Goal: Contribute content: Contribute content

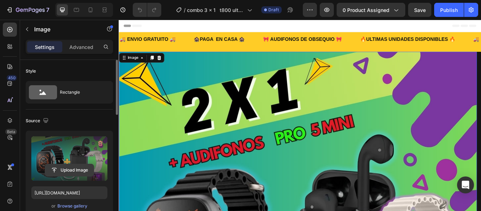
click at [67, 171] on input "file" at bounding box center [69, 170] width 49 height 12
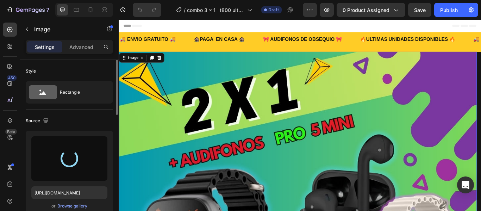
type input "[URL][DOMAIN_NAME]"
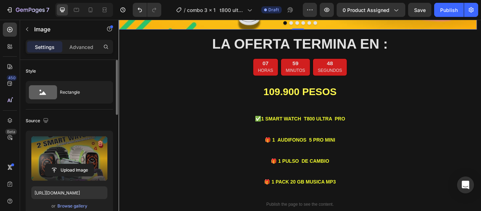
scroll to position [444, 0]
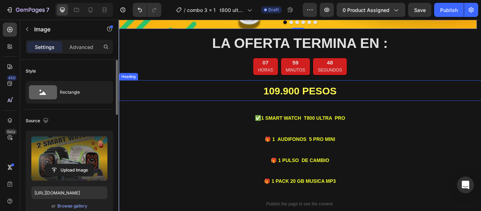
click at [310, 105] on strong "109.900 PESOS" at bounding box center [330, 102] width 85 height 13
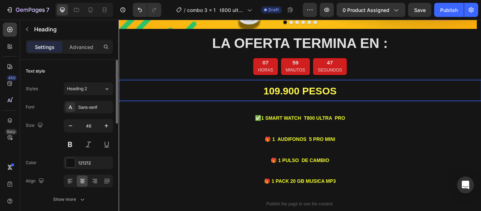
click at [300, 101] on strong "109.900 PESOS" at bounding box center [330, 102] width 85 height 13
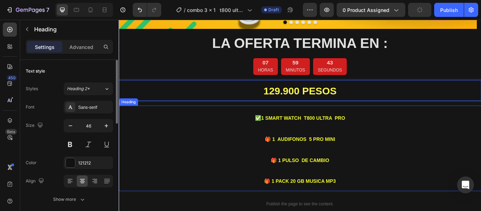
click at [401, 132] on h2 "✅ 1 SMART WATCH T800 ULTRA PRO 🎁 1 AUDIFONOS 5 PRO MINI 🎁 1 PULSO DE CAMBIO 🎁 1…" at bounding box center [330, 170] width 423 height 100
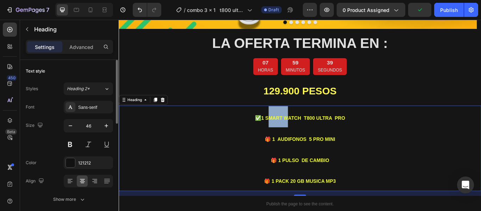
click at [288, 133] on strong "1 SMART WATCH T800 ULTRA PRO" at bounding box center [334, 134] width 98 height 6
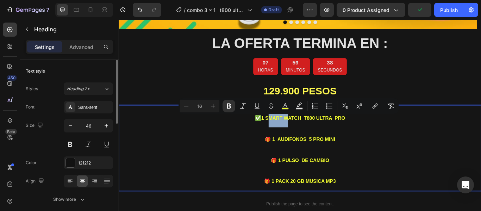
type input "17"
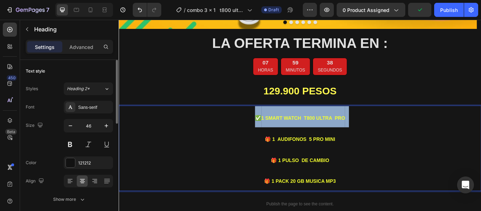
click at [288, 133] on strong "1 SMART WATCH T800 ULTRA PRO" at bounding box center [334, 134] width 98 height 6
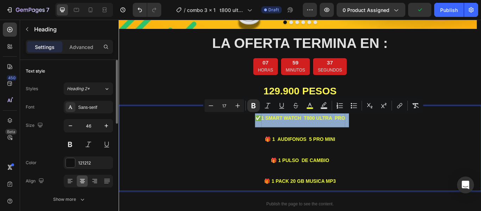
click at [287, 134] on strong "1 SMART WATCH T800 ULTRA PRO" at bounding box center [334, 134] width 98 height 6
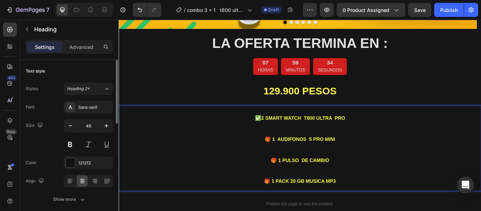
click at [324, 161] on strong "🎁 1 AUDIFONOS 5 PRO MINI" at bounding box center [330, 159] width 82 height 6
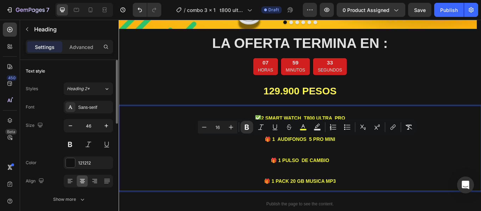
click at [357, 158] on strong "🎁 1 AUDIFONOS 5 PRO MINI" at bounding box center [330, 159] width 82 height 6
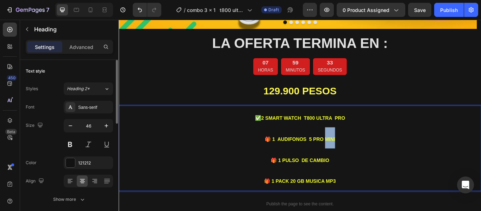
click at [357, 158] on strong "🎁 1 AUDIFONOS 5 PRO MINI" at bounding box center [330, 159] width 82 height 6
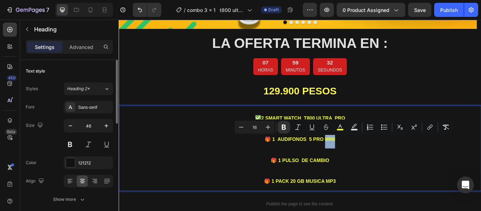
click at [370, 159] on p "✅ 2 SMART WATCH T800 ULTRA PRO 🎁 1 AUDIFONOS 5 PRO MINI 🎁 1 PULSO DE CAMBIO 🎁 1…" at bounding box center [329, 170] width 421 height 98
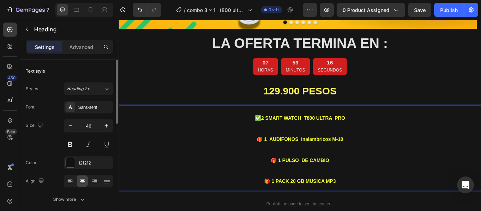
click at [344, 186] on strong "🎁 1 PULSO DE CAMBIO" at bounding box center [330, 184] width 68 height 6
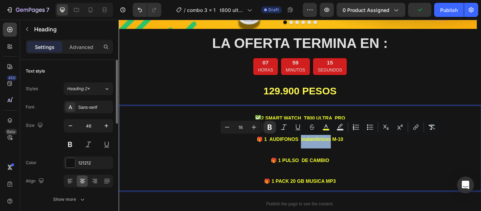
click at [346, 158] on strong "🎁 1 AUDIFONOS inalambricos M-10" at bounding box center [330, 159] width 101 height 6
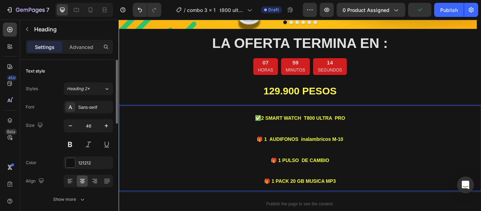
click at [346, 158] on strong "🎁 1 AUDIFONOS inalambricos M-10" at bounding box center [330, 159] width 101 height 6
click at [364, 159] on strong "🎁 1 AUDIFONOS inalambricos M-10" at bounding box center [330, 159] width 101 height 6
click at [327, 159] on strong "🎁 1 AUDIFONOS INALAMBRICO M-10" at bounding box center [330, 159] width 106 height 6
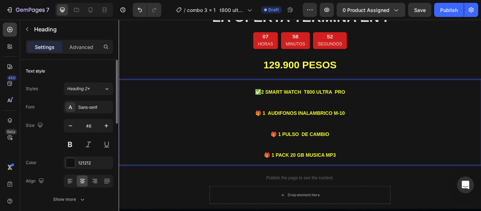
scroll to position [475, 0]
click at [313, 151] on strong "🎁 1 PULSO DE CAMBIO" at bounding box center [330, 153] width 68 height 6
click at [304, 151] on strong "🎁 1 PULSO DE CAMBIO" at bounding box center [330, 153] width 68 height 6
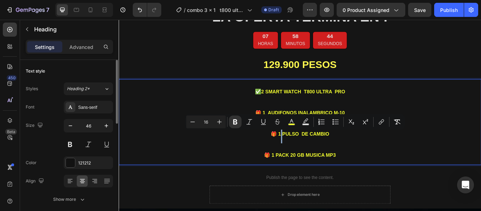
click at [304, 151] on strong "🎁 1 PULSO DE CAMBIO" at bounding box center [330, 153] width 68 height 6
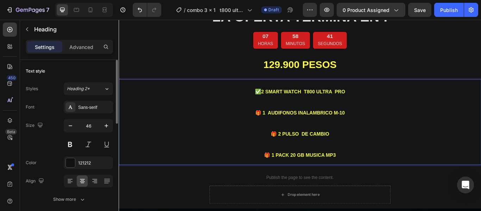
click at [327, 151] on strong "🎁 2 PULSO DE CAMBIO" at bounding box center [330, 153] width 68 height 6
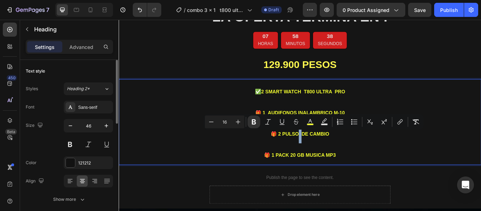
click at [327, 151] on strong "🎁 2 PULSO DE CAMBIO" at bounding box center [330, 153] width 68 height 6
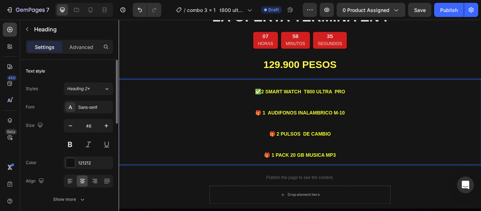
click at [366, 152] on p "✅ 2 SMART WATCH T800 ULTRA PRO 🎁 1 AUDIFONOS INALAMBRICO M-10 🎁 2 PULSOS DE CAM…" at bounding box center [329, 139] width 421 height 98
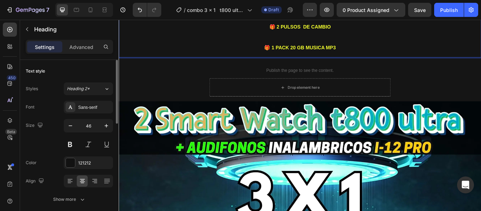
scroll to position [603, 0]
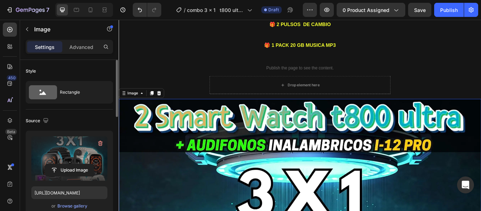
click at [72, 161] on label at bounding box center [69, 158] width 76 height 44
click at [72, 164] on input "file" at bounding box center [69, 170] width 49 height 12
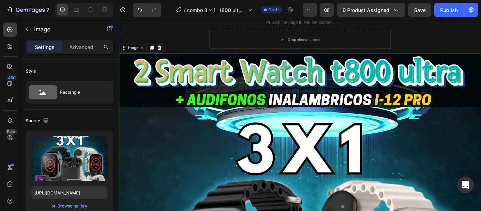
scroll to position [649, 0]
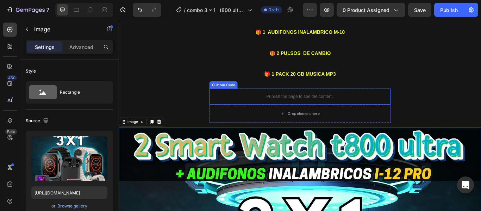
scroll to position [594, 0]
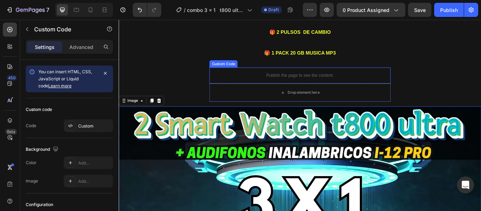
click at [313, 86] on p "Publish the page to see the content." at bounding box center [329, 84] width 211 height 7
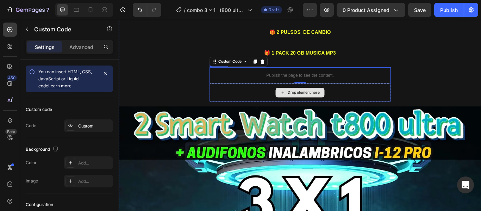
click at [286, 109] on div "Drop element here" at bounding box center [329, 104] width 211 height 21
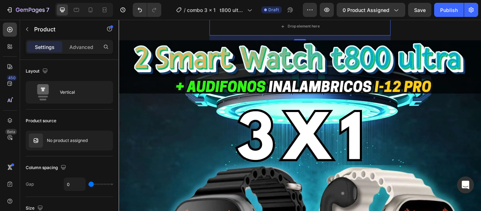
scroll to position [685, 0]
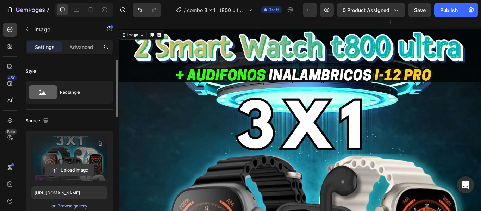
click at [63, 167] on input "file" at bounding box center [69, 170] width 49 height 12
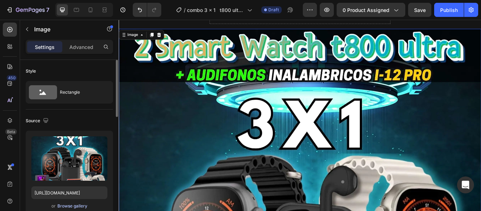
click at [73, 205] on div "Browse gallery" at bounding box center [72, 206] width 30 height 6
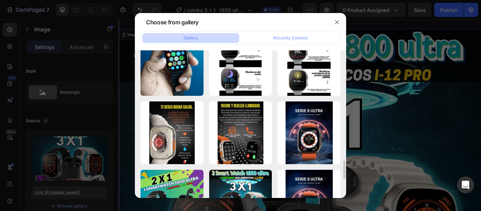
scroll to position [860, 0]
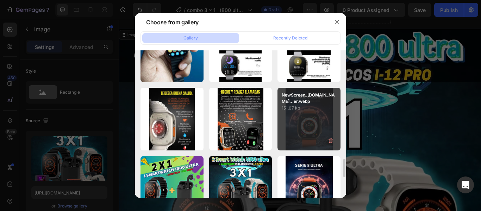
click at [308, 108] on p "151.07 kb" at bounding box center [309, 108] width 55 height 7
type input "[URL][DOMAIN_NAME]"
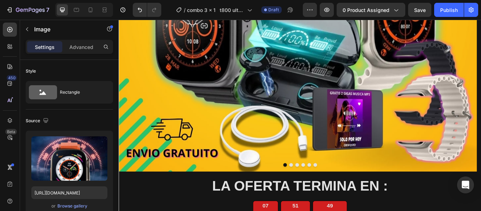
scroll to position [268, 0]
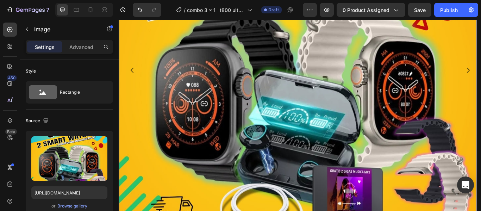
scroll to position [185, 0]
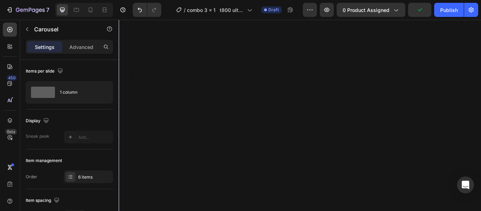
scroll to position [173, 0]
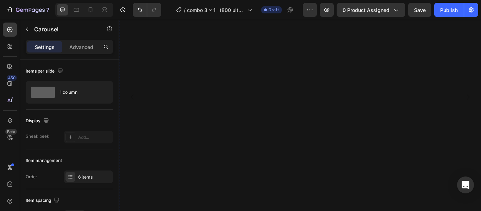
scroll to position [155, 0]
click at [136, 112] on icon "Carousel Back Arrow" at bounding box center [134, 110] width 8 height 8
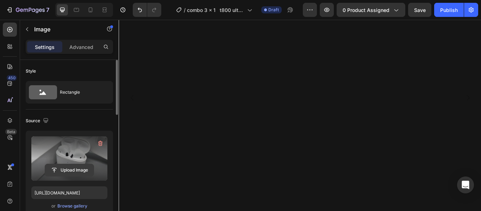
click at [69, 167] on input "file" at bounding box center [69, 170] width 49 height 12
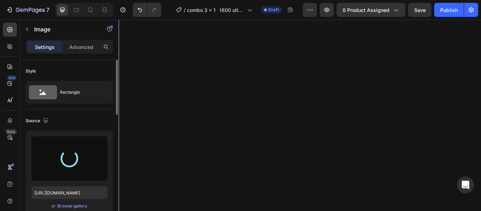
type input "[URL][DOMAIN_NAME]"
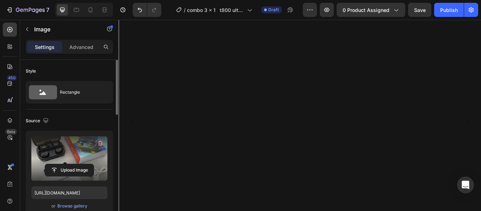
scroll to position [140, 0]
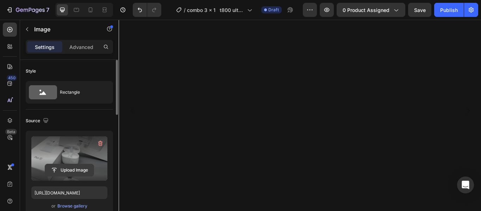
click at [67, 168] on input "file" at bounding box center [69, 170] width 49 height 12
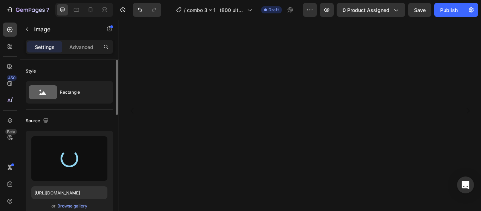
type input "[URL][DOMAIN_NAME]"
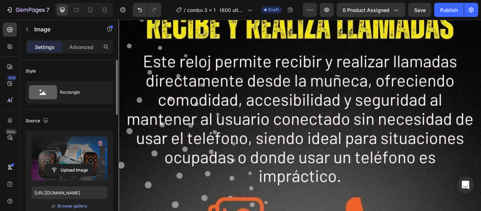
scroll to position [1296, 0]
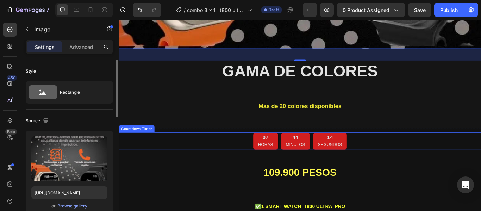
scroll to position [1814, 0]
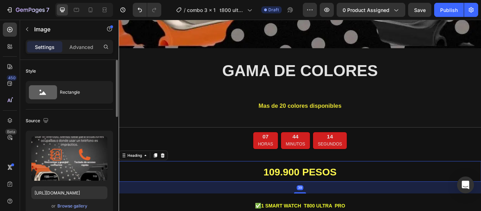
click at [304, 191] on strong "109.900 PESOS" at bounding box center [330, 197] width 85 height 13
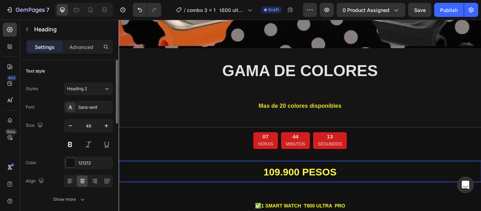
click at [298, 191] on strong "109.900 PESOS" at bounding box center [330, 197] width 85 height 13
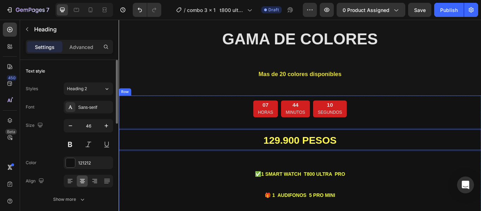
scroll to position [1852, 0]
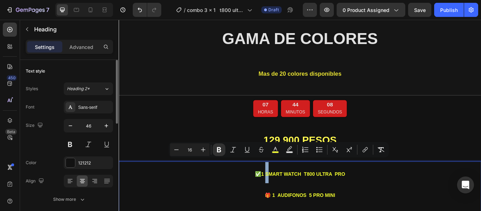
click at [286, 197] on strong "1 SMART WATCH T800 ULTRA PRO" at bounding box center [334, 200] width 98 height 6
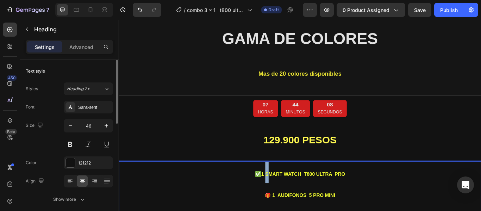
click at [286, 197] on strong "1 SMART WATCH T800 ULTRA PRO" at bounding box center [334, 200] width 98 height 6
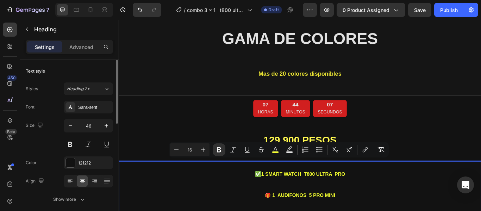
click at [285, 197] on strong "1 SMART WATCH T800 ULTRA PRO" at bounding box center [334, 200] width 98 height 6
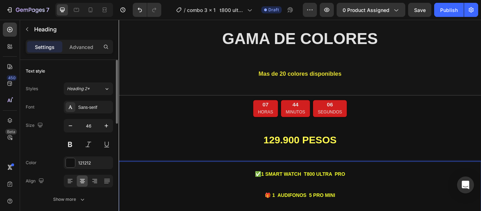
click at [296, 197] on strong "1 SMART WATCH T800 ULTRA PRO" at bounding box center [334, 200] width 98 height 6
click at [286, 197] on strong "1 SMART WATCH T800 ULTRA PRO" at bounding box center [334, 200] width 98 height 6
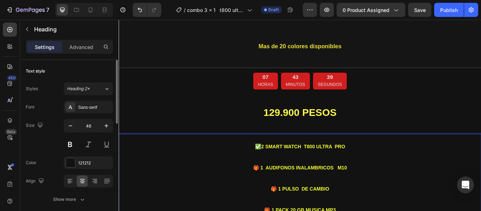
scroll to position [1888, 0]
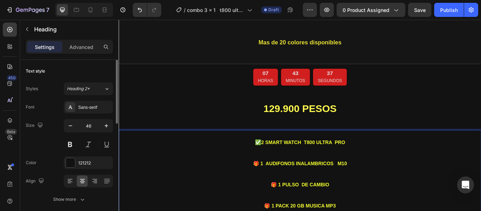
click at [307, 209] on strong "🎁 1 PULSO DE CAMBIO" at bounding box center [330, 212] width 68 height 6
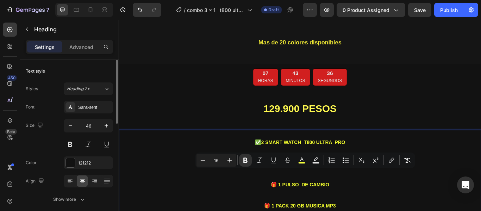
click at [304, 209] on strong "🎁 1 PULSO DE CAMBIO" at bounding box center [330, 212] width 68 height 6
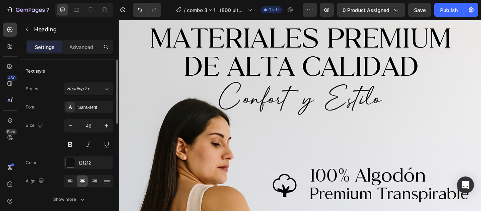
scroll to position [2179, 0]
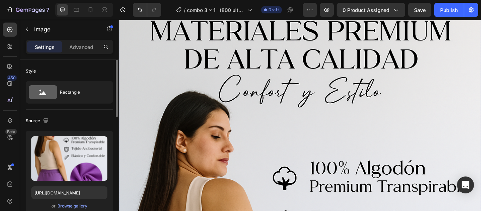
click at [67, 207] on div "Browse gallery" at bounding box center [72, 206] width 30 height 6
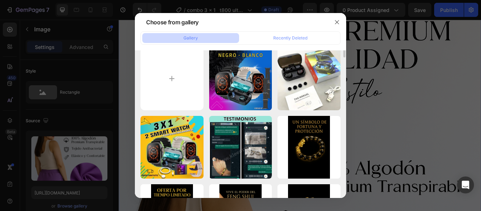
scroll to position [0, 0]
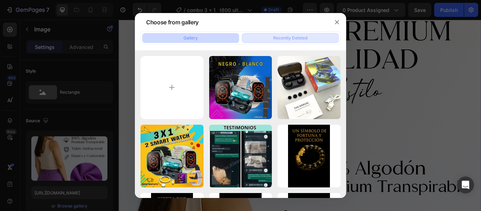
click at [276, 39] on div "Recently Deleted" at bounding box center [290, 38] width 34 height 6
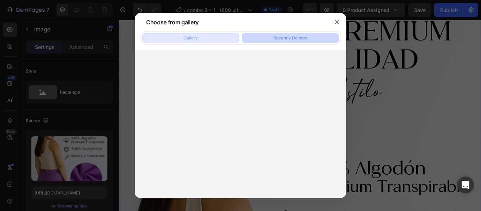
click at [187, 36] on div "Gallery" at bounding box center [191, 38] width 14 height 6
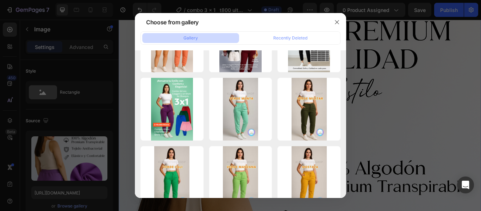
scroll to position [2602, 0]
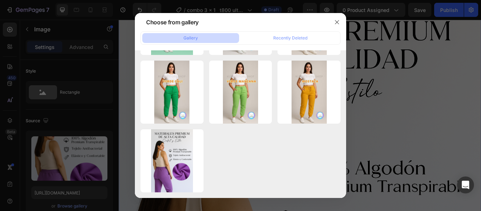
click at [76, 165] on div at bounding box center [240, 105] width 481 height 211
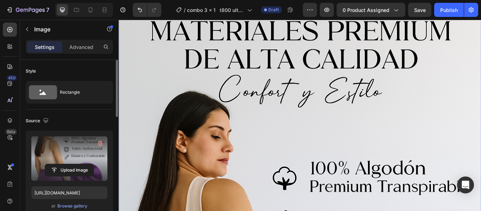
click at [59, 147] on label at bounding box center [69, 158] width 76 height 44
click at [59, 164] on input "file" at bounding box center [69, 170] width 49 height 12
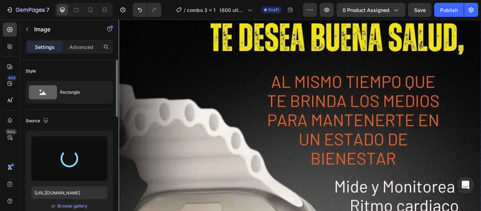
type input "[URL][DOMAIN_NAME]"
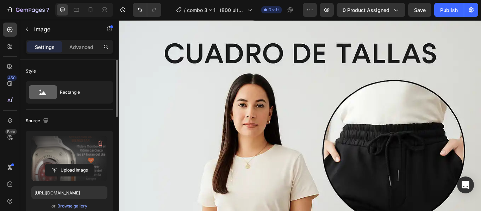
scroll to position [2736, 0]
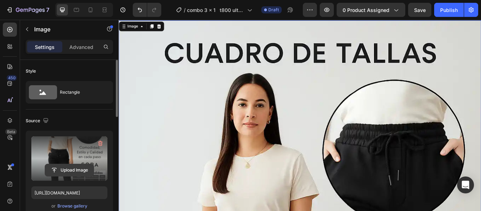
click at [73, 171] on input "file" at bounding box center [69, 170] width 49 height 12
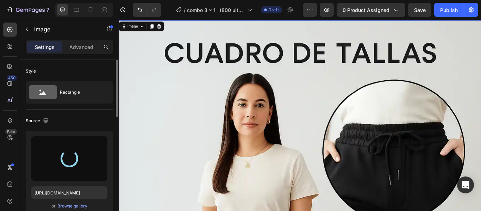
type input "[URL][DOMAIN_NAME]"
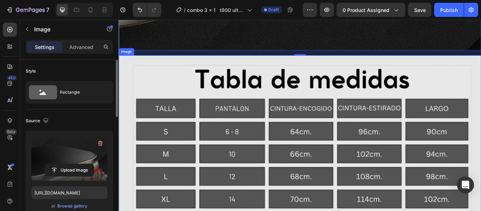
scroll to position [3288, 0]
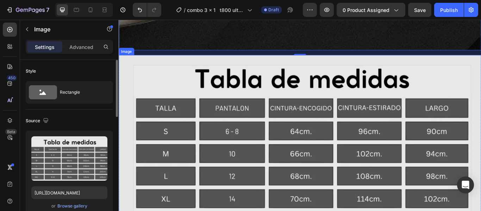
click at [331, 107] on img at bounding box center [330, 166] width 423 height 211
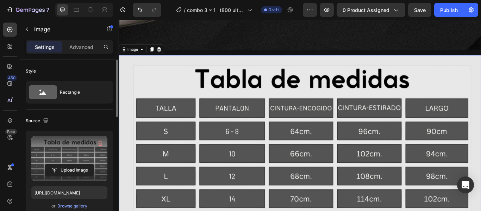
click at [76, 160] on label at bounding box center [69, 158] width 76 height 44
click at [76, 164] on input "file" at bounding box center [69, 170] width 49 height 12
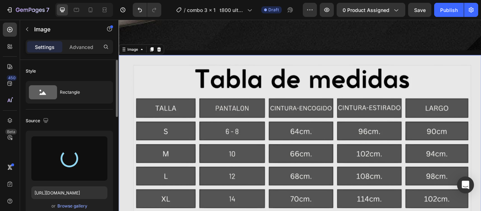
type input "[URL][DOMAIN_NAME]"
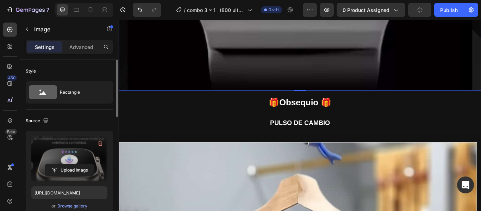
scroll to position [3836, 0]
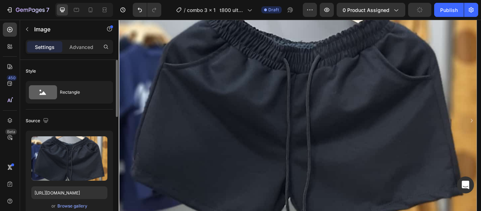
scroll to position [2897, 0]
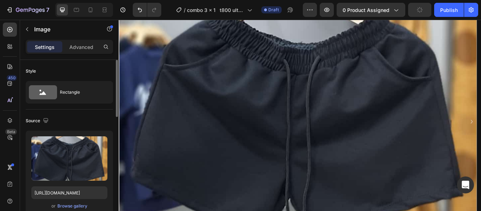
click at [308, 163] on img at bounding box center [327, 128] width 417 height 420
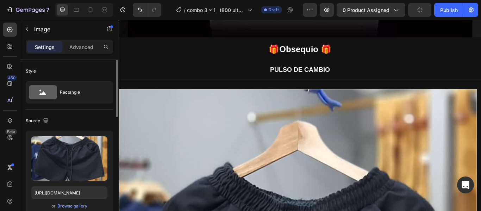
scroll to position [3901, 0]
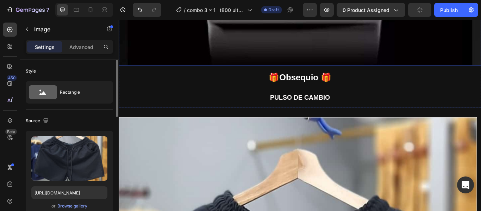
scroll to position [3919, 0]
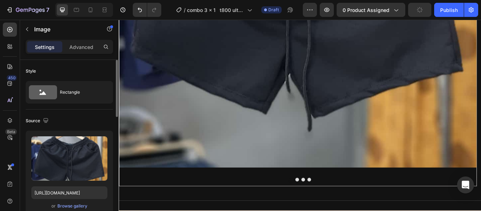
scroll to position [4205, 0]
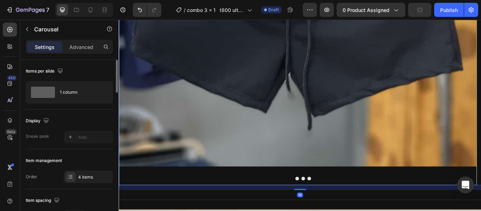
click at [339, 204] on button "Dot" at bounding box center [341, 205] width 4 height 4
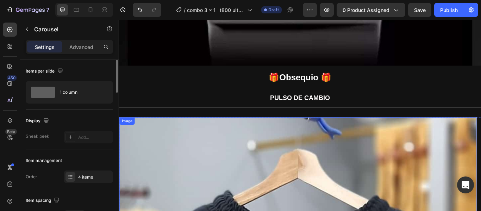
scroll to position [3863, 0]
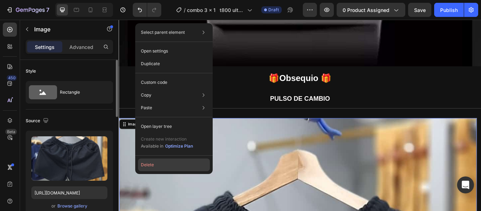
click at [155, 164] on button "Delete" at bounding box center [174, 165] width 72 height 13
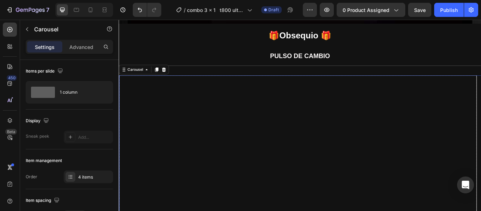
scroll to position [3913, 0]
click at [172, 75] on icon at bounding box center [171, 77] width 5 height 5
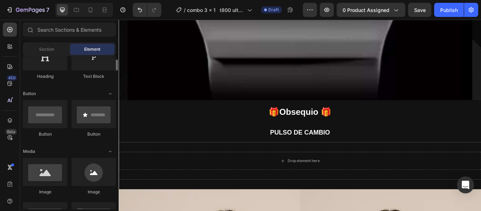
scroll to position [133, 0]
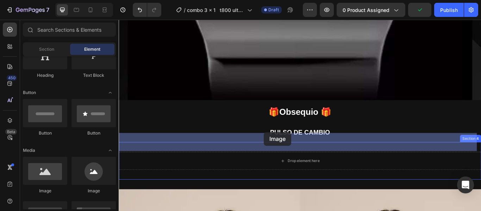
drag, startPoint x: 159, startPoint y: 193, endPoint x: 288, endPoint y: 151, distance: 136.3
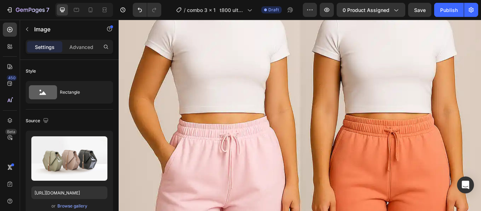
scroll to position [4127, 0]
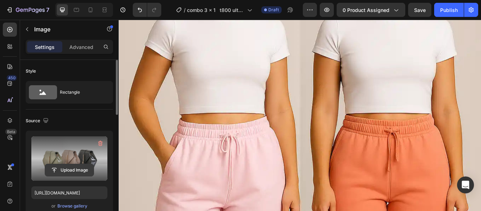
click at [62, 168] on input "file" at bounding box center [69, 170] width 49 height 12
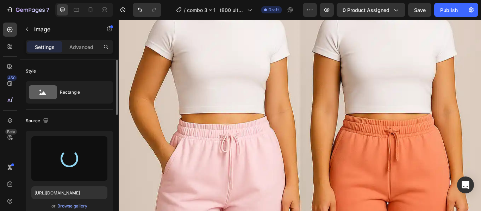
type input "[URL][DOMAIN_NAME]"
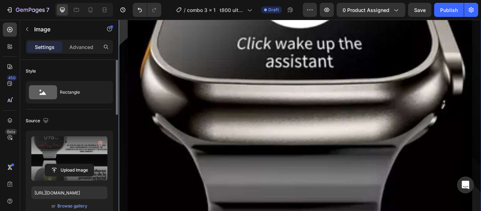
scroll to position [3654, 0]
